Goal: Register for event/course

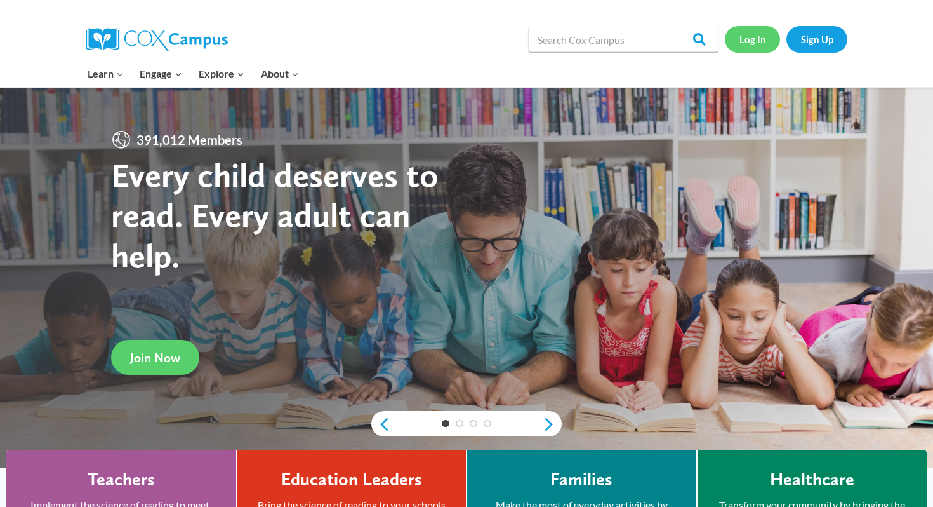
click at [755, 35] on link "Log In" at bounding box center [752, 39] width 55 height 26
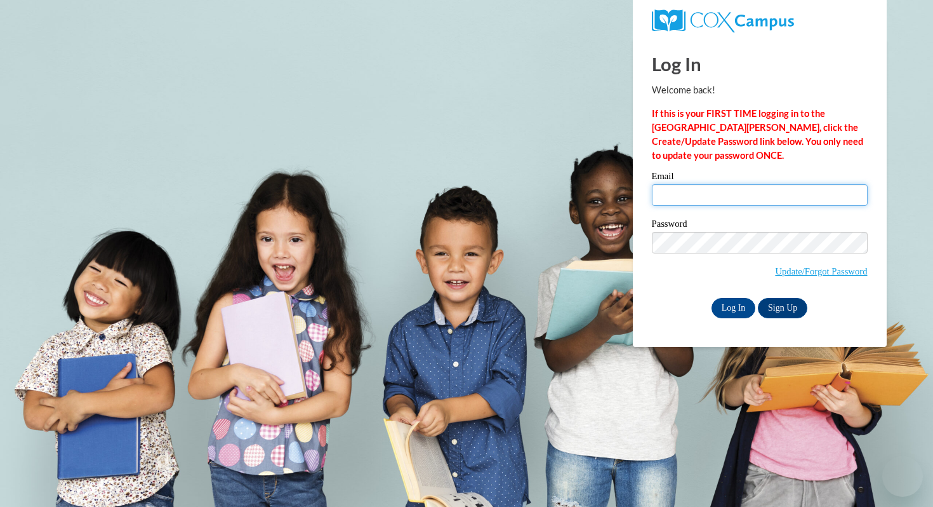
click at [691, 189] on input "Email" at bounding box center [760, 195] width 216 height 22
type input "agruber@mtsd.k12.wi.us"
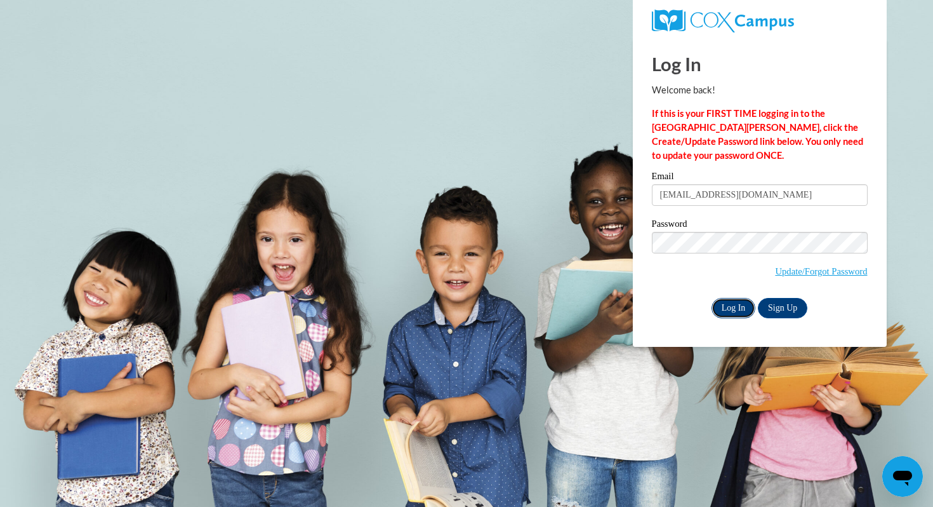
click at [726, 307] on input "Log In" at bounding box center [734, 308] width 44 height 20
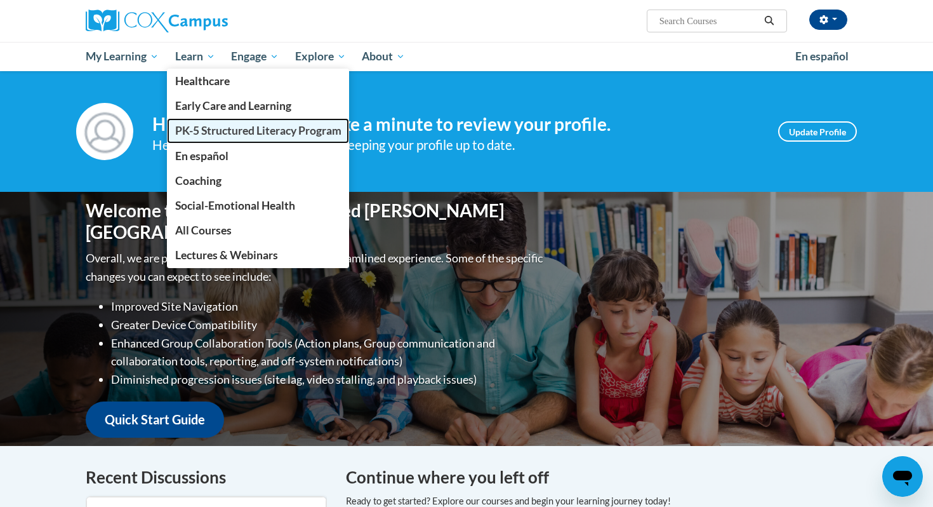
click at [221, 129] on span "PK-5 Structured Literacy Program" at bounding box center [258, 130] width 166 height 13
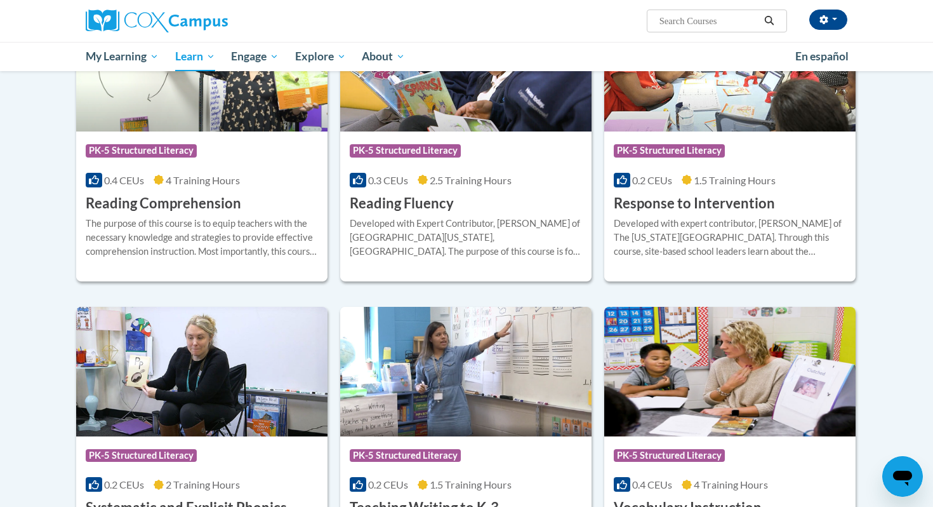
scroll to position [1137, 0]
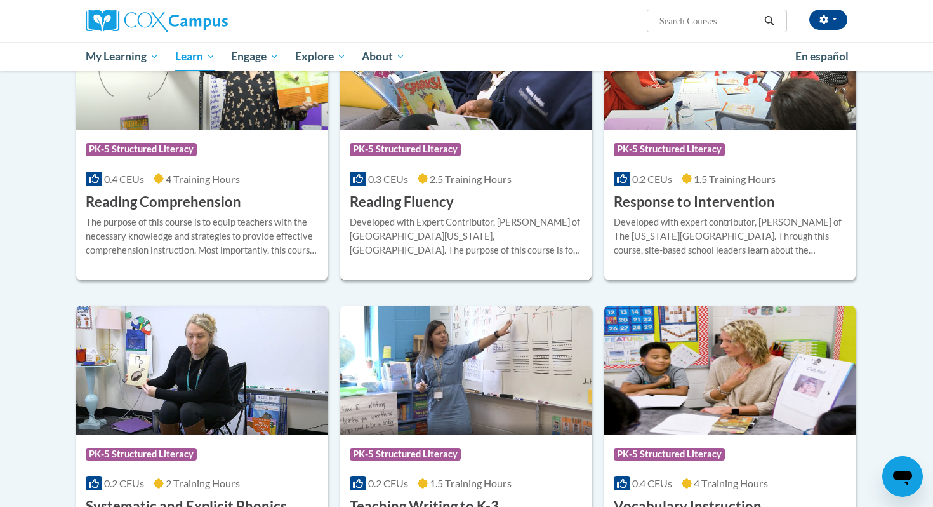
click at [428, 211] on h3 "Reading Fluency" at bounding box center [402, 202] width 104 height 20
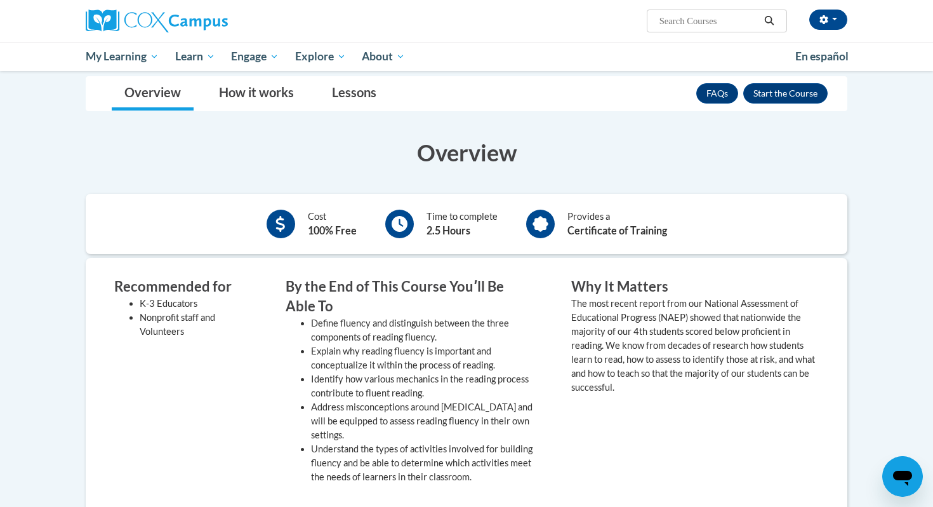
scroll to position [171, 0]
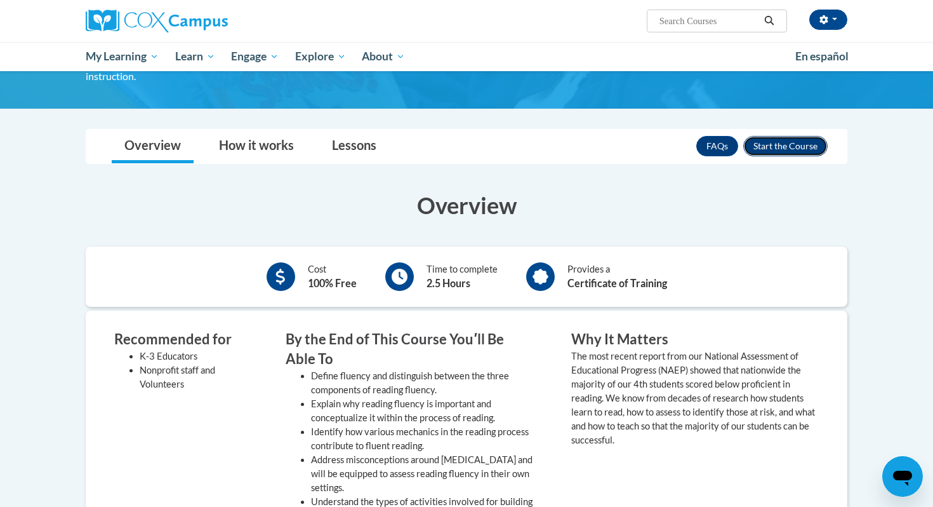
click at [780, 136] on button "Enroll" at bounding box center [785, 146] width 84 height 20
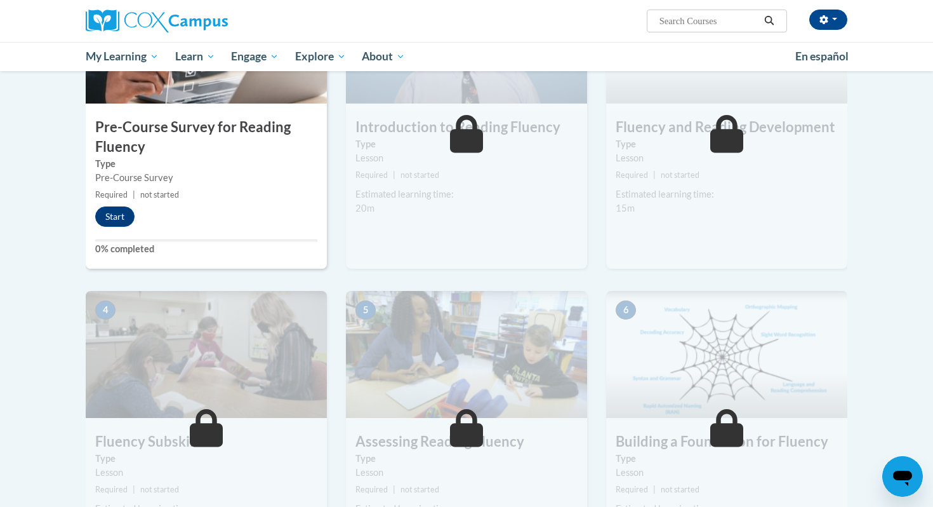
scroll to position [385, 0]
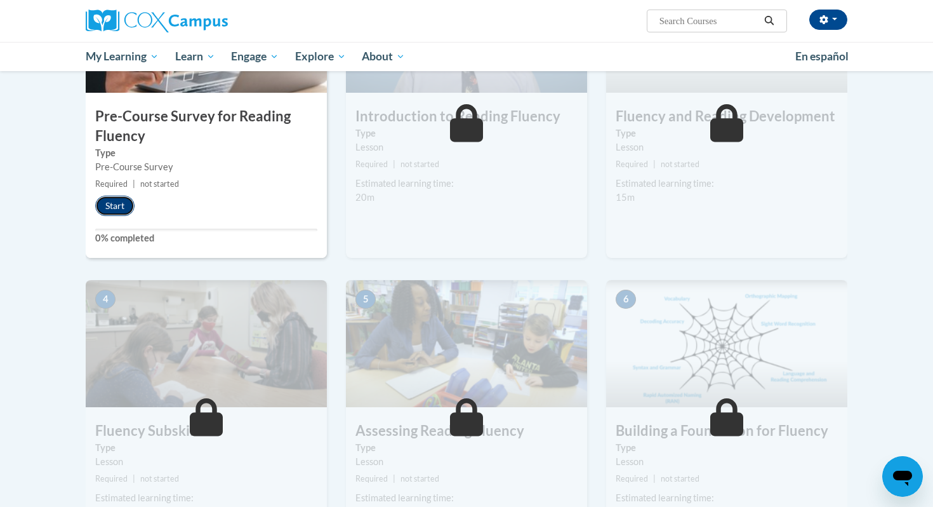
click at [112, 203] on button "Start" at bounding box center [114, 206] width 39 height 20
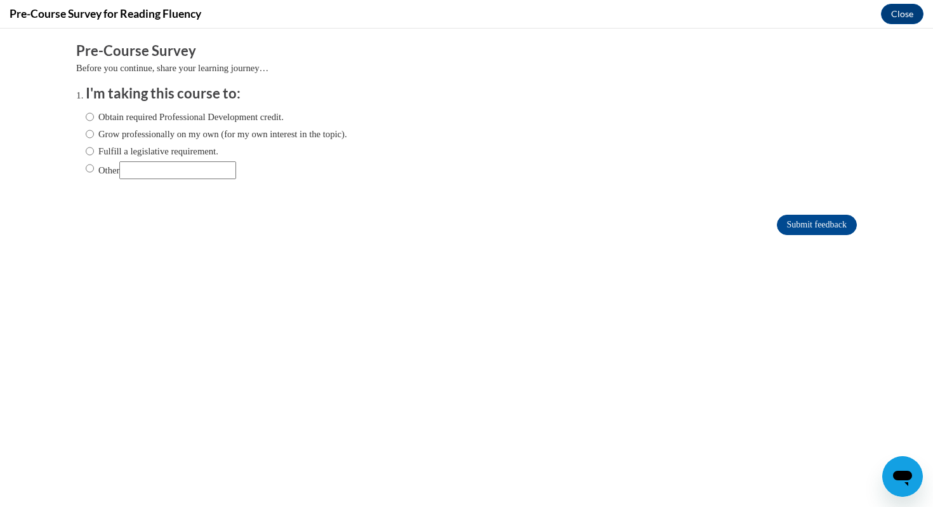
scroll to position [0, 0]
click at [101, 120] on label "Obtain required Professional Development credit." at bounding box center [185, 117] width 198 height 14
click at [94, 120] on input "Obtain required Professional Development credit." at bounding box center [90, 117] width 8 height 14
radio input "true"
click at [821, 223] on input "Submit feedback" at bounding box center [817, 225] width 80 height 20
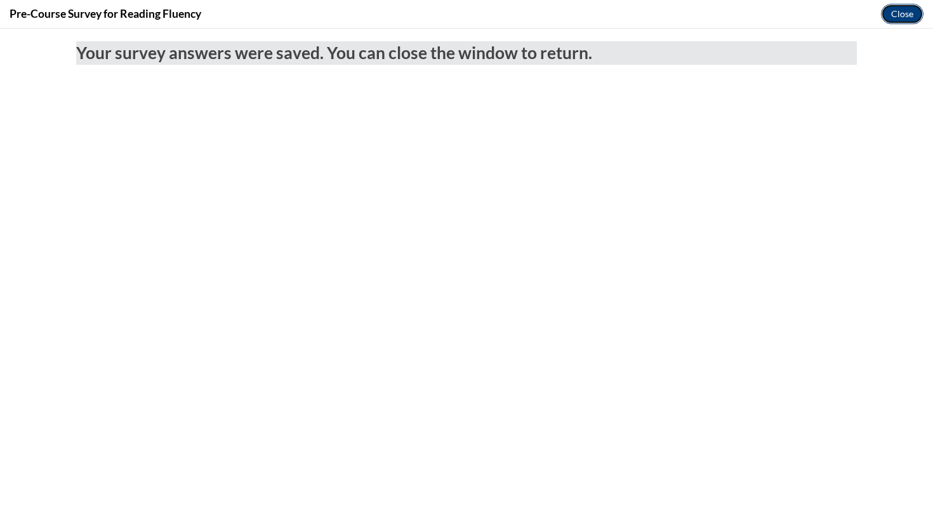
click at [907, 10] on button "Close" at bounding box center [902, 14] width 43 height 20
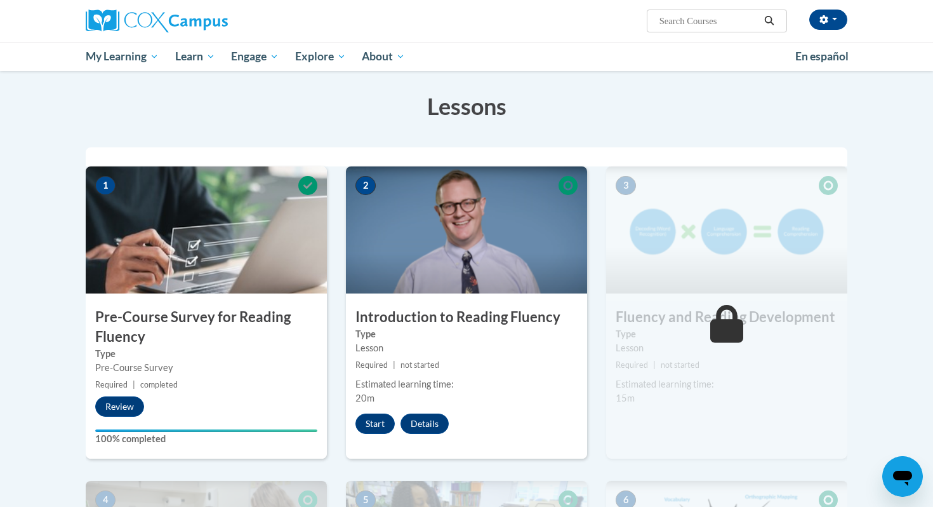
scroll to position [296, 0]
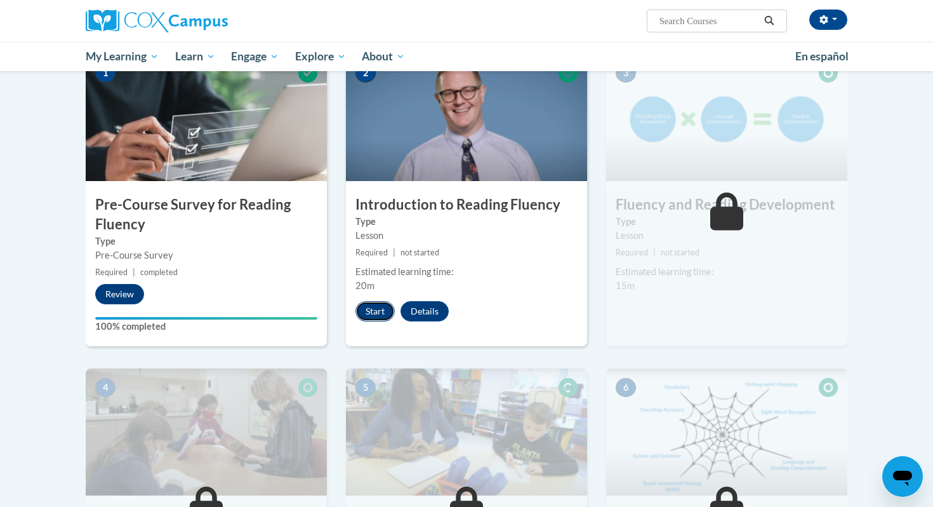
click at [376, 319] on button "Start" at bounding box center [375, 311] width 39 height 20
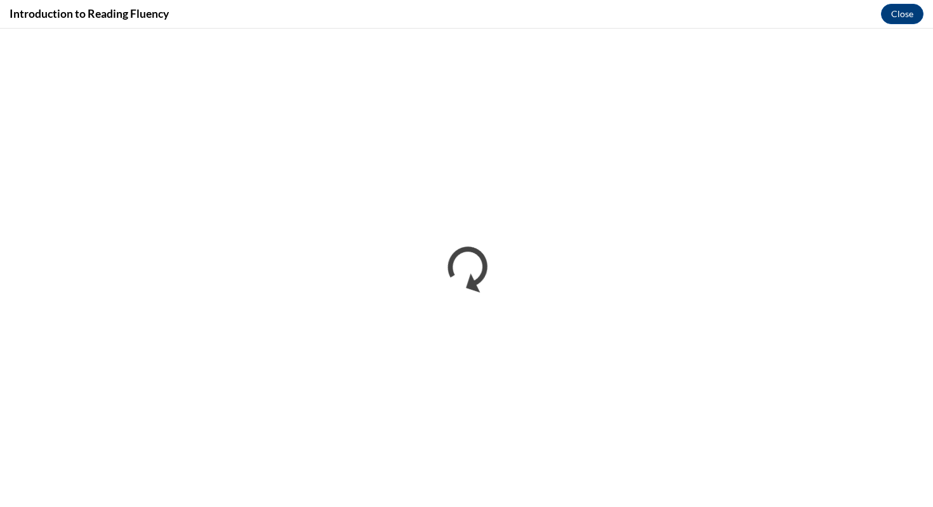
scroll to position [0, 0]
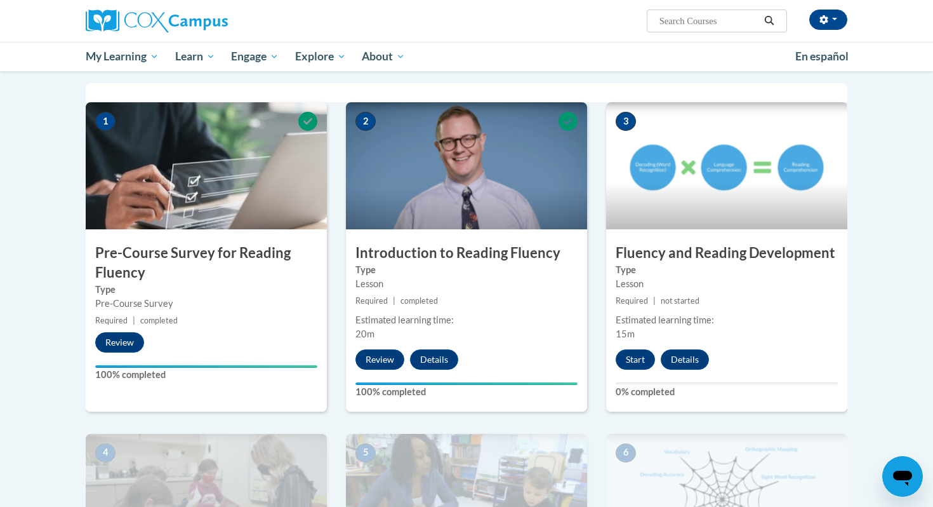
scroll to position [248, 0]
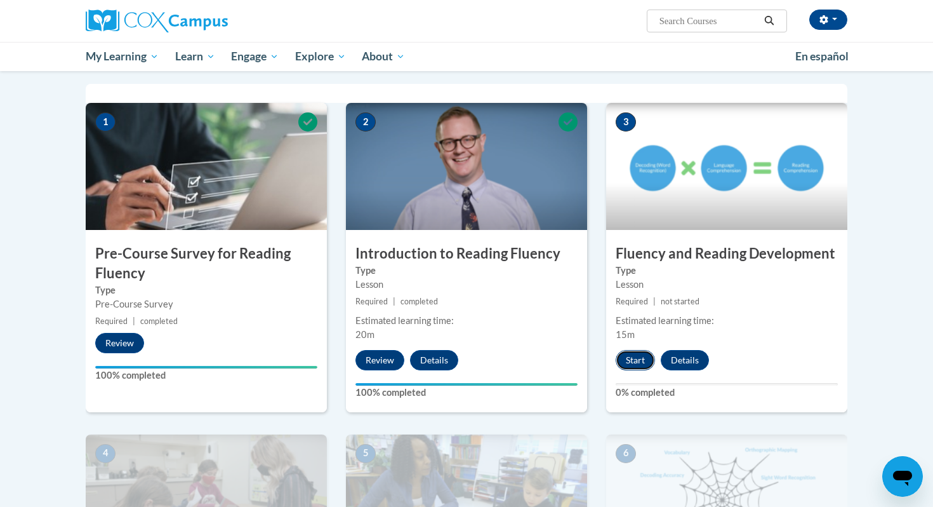
click at [632, 359] on button "Start" at bounding box center [635, 360] width 39 height 20
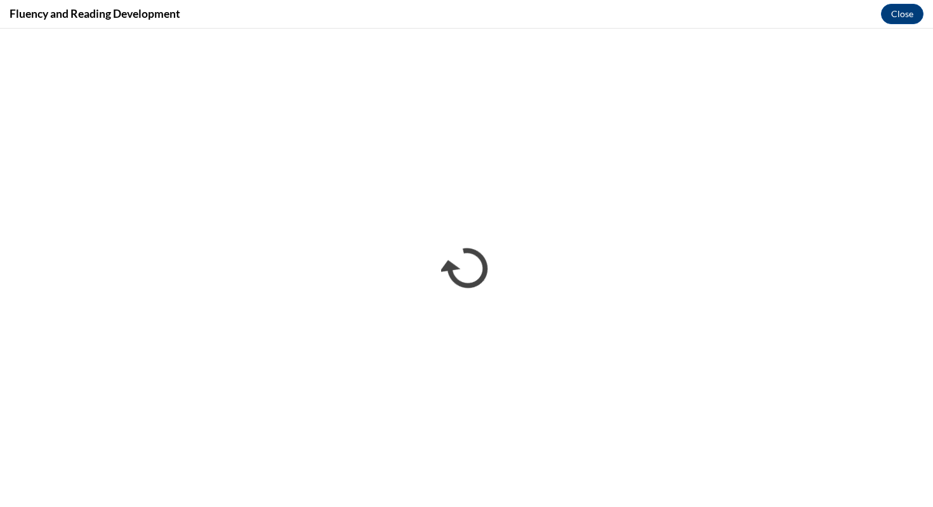
scroll to position [0, 0]
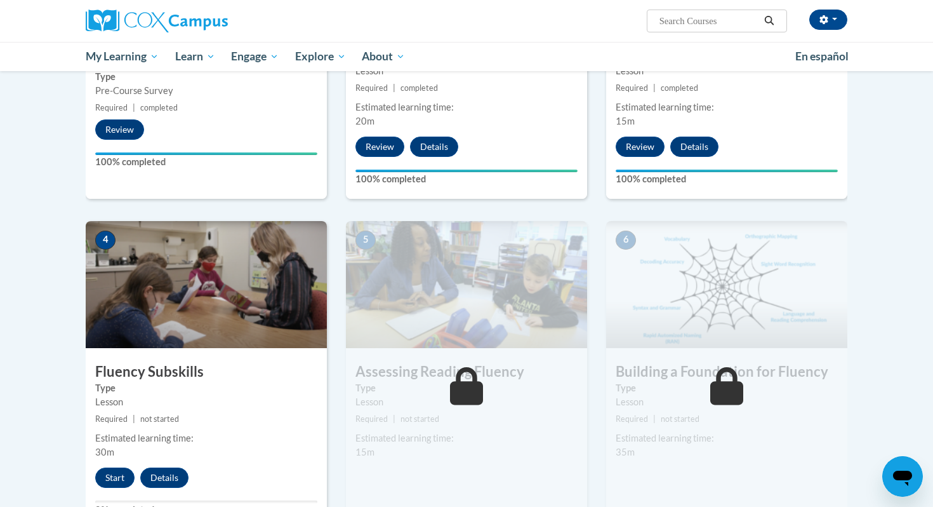
scroll to position [488, 0]
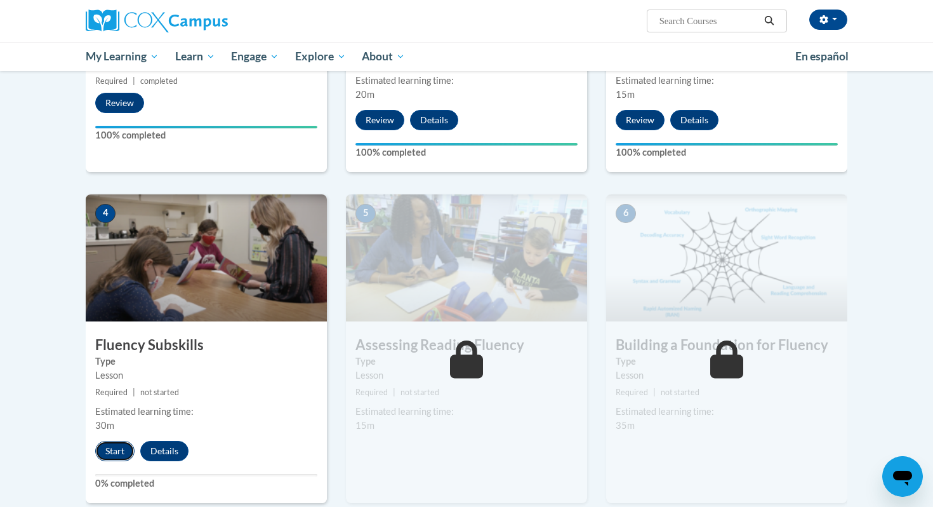
click at [114, 451] on button "Start" at bounding box center [114, 451] width 39 height 20
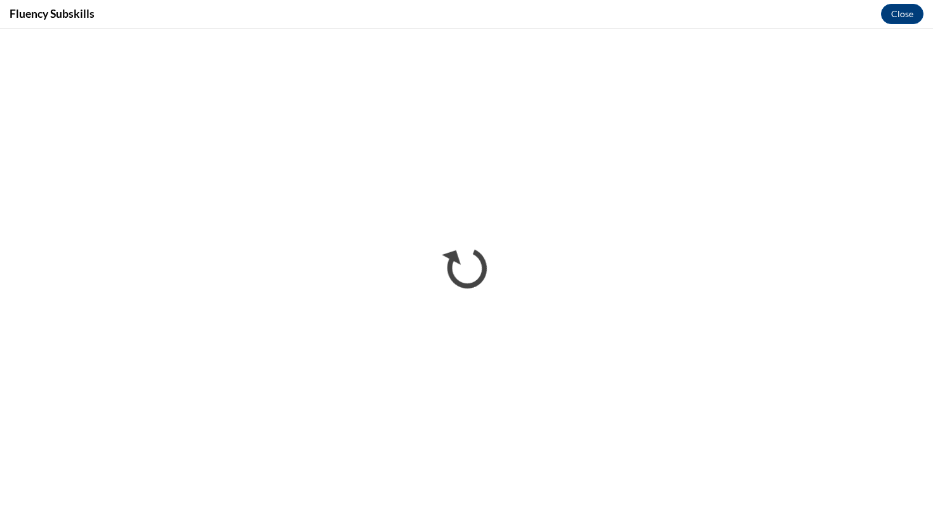
scroll to position [0, 0]
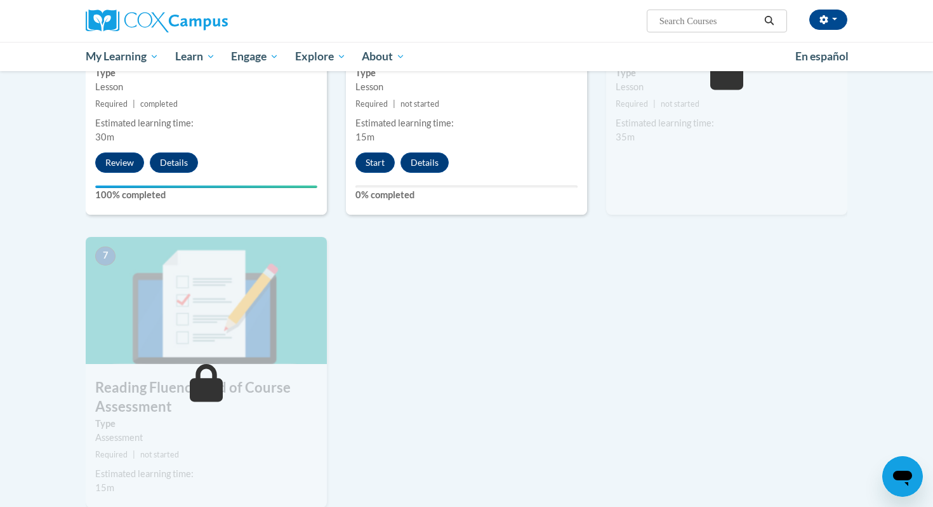
scroll to position [775, 0]
click at [381, 161] on button "Start" at bounding box center [375, 163] width 39 height 20
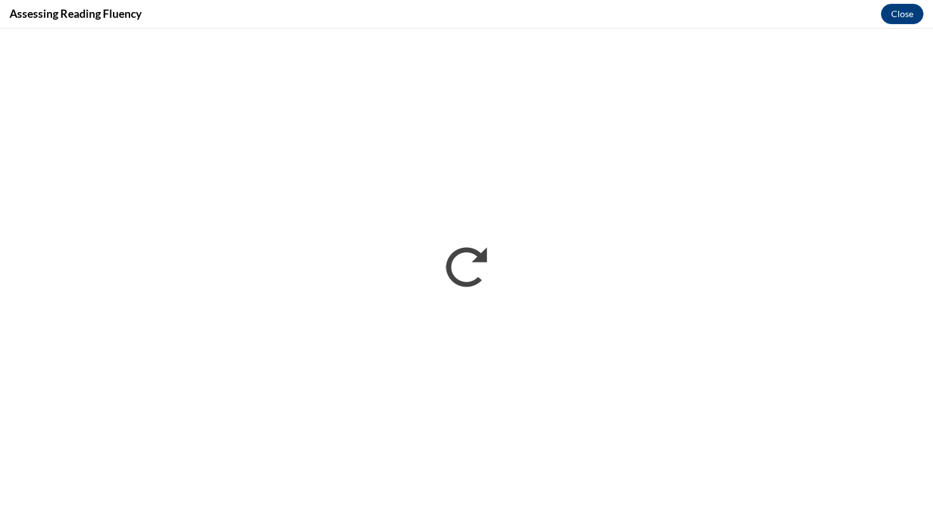
scroll to position [0, 0]
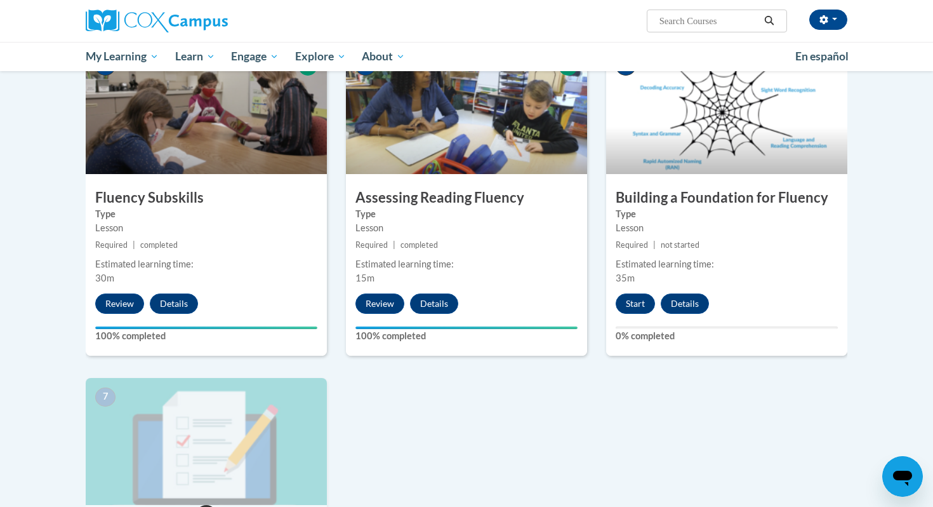
scroll to position [612, 0]
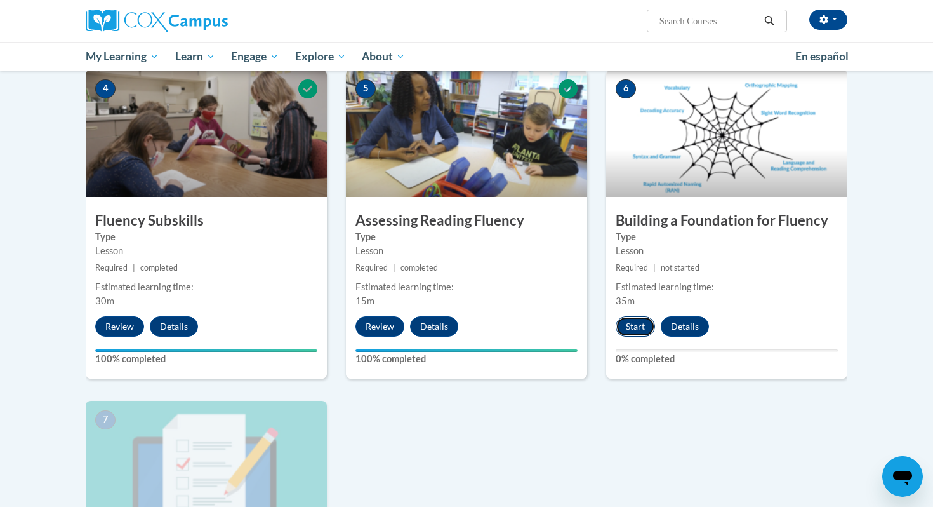
click at [630, 327] on button "Start" at bounding box center [635, 326] width 39 height 20
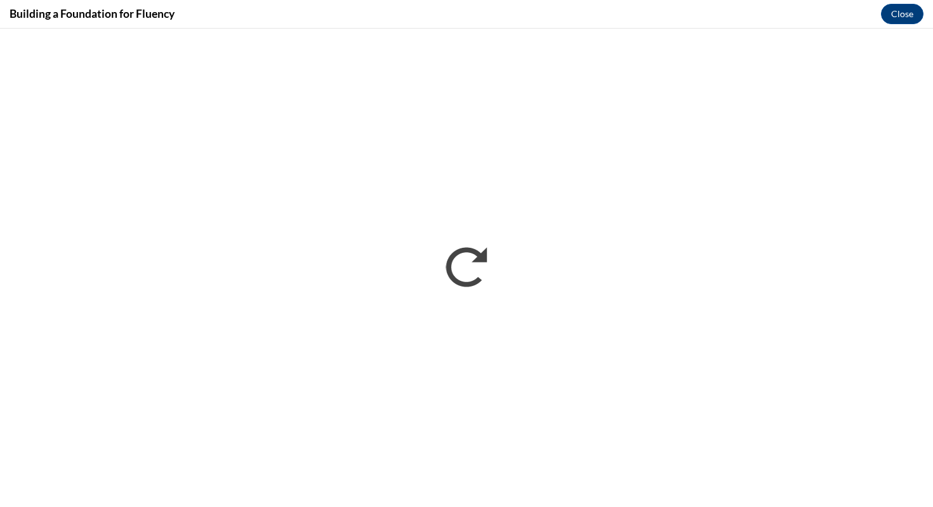
scroll to position [0, 0]
